Goal: Transaction & Acquisition: Purchase product/service

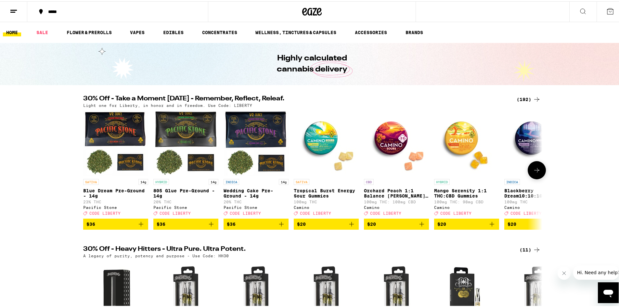
click at [280, 225] on icon "Add to bag" at bounding box center [281, 223] width 5 height 5
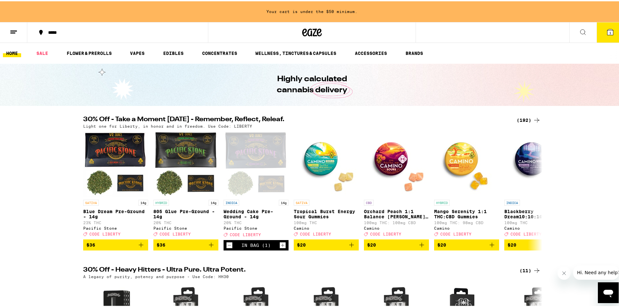
click at [536, 117] on icon at bounding box center [537, 119] width 8 height 8
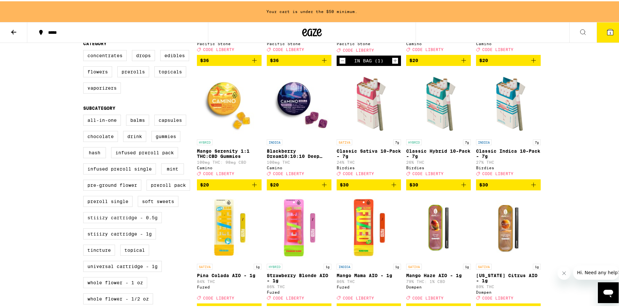
scroll to position [195, 0]
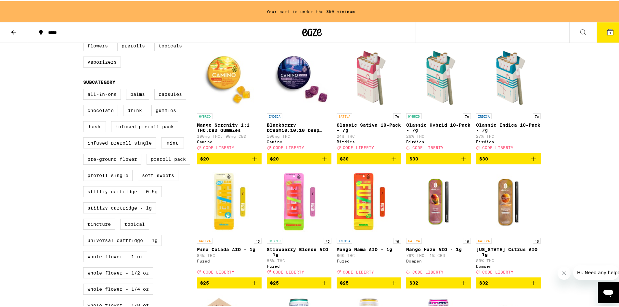
click at [143, 245] on label "Universal Cartridge - 1g" at bounding box center [122, 239] width 79 height 11
click at [85, 89] on input "Universal Cartridge - 1g" at bounding box center [85, 88] width 0 height 0
checkbox input "true"
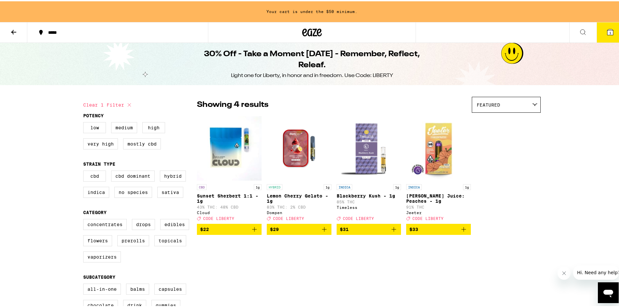
click at [252, 230] on icon "Add to bag" at bounding box center [254, 228] width 5 height 5
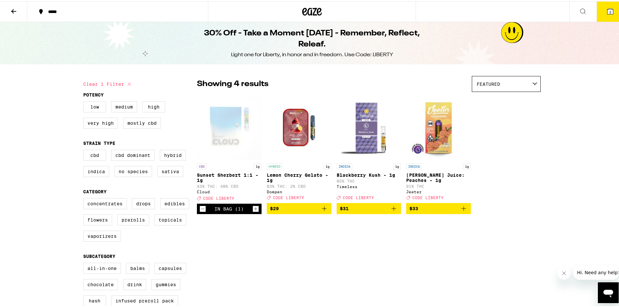
click at [603, 15] on button "2" at bounding box center [610, 10] width 27 height 20
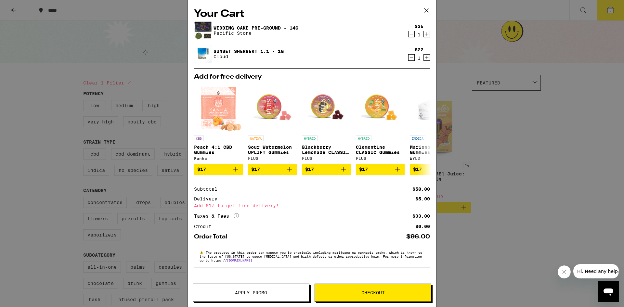
click at [543, 160] on div "Your Cart Wedding Cake Pre-Ground - 14g Pacific Stone $36 1 Sunset Sherbert 1:1…" at bounding box center [312, 153] width 624 height 307
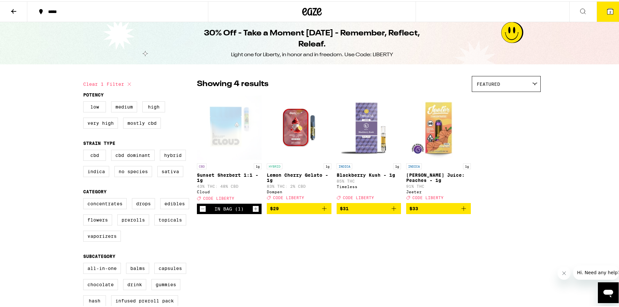
click at [610, 10] on button "2" at bounding box center [610, 10] width 27 height 20
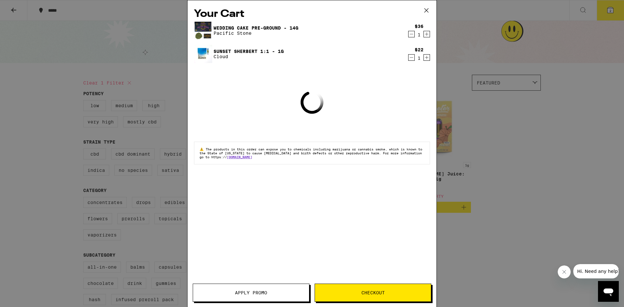
click at [275, 290] on button "Apply Promo" at bounding box center [251, 293] width 117 height 18
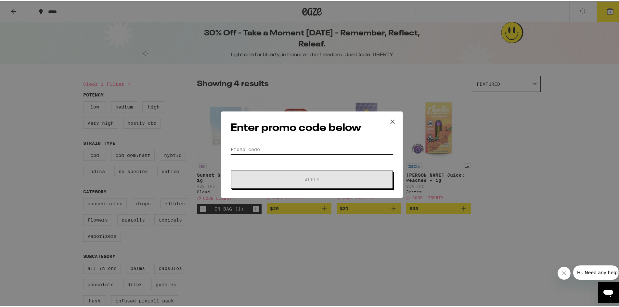
click at [271, 148] on input "Promo Code" at bounding box center [311, 148] width 163 height 10
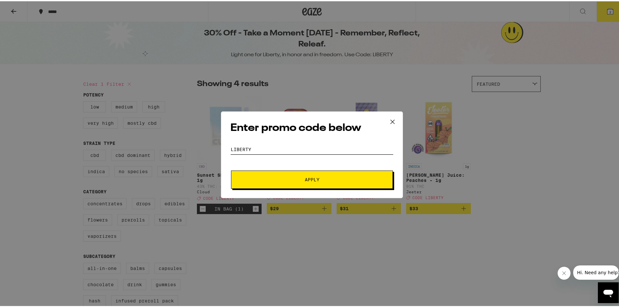
type input "liberty"
click at [309, 168] on form "Promo Code liberty Apply" at bounding box center [311, 165] width 163 height 44
click at [313, 176] on span "Apply" at bounding box center [312, 178] width 15 height 5
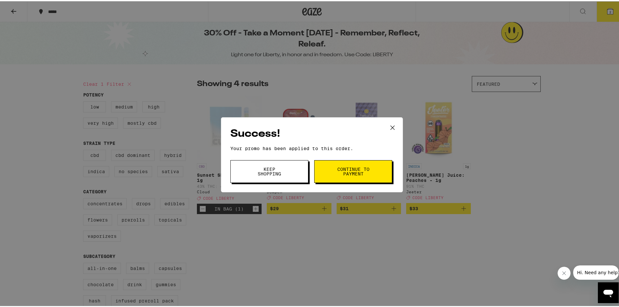
click at [388, 125] on icon at bounding box center [393, 127] width 10 height 10
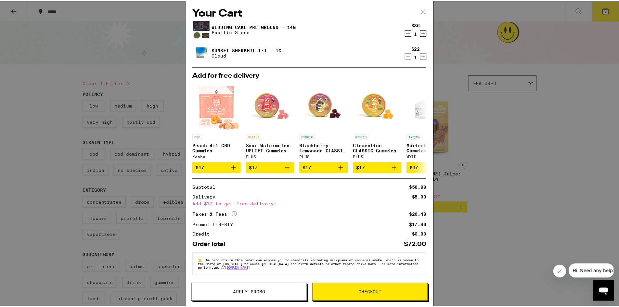
scroll to position [6, 0]
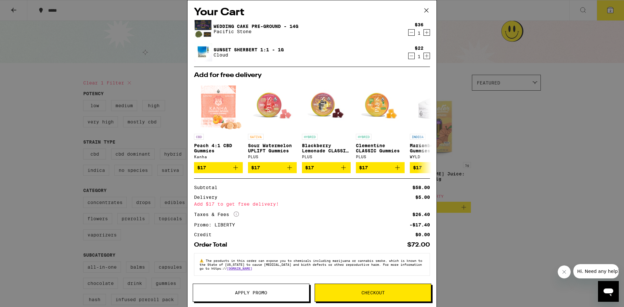
click at [427, 7] on icon at bounding box center [427, 11] width 10 height 10
